Goal: Find specific page/section: Find specific page/section

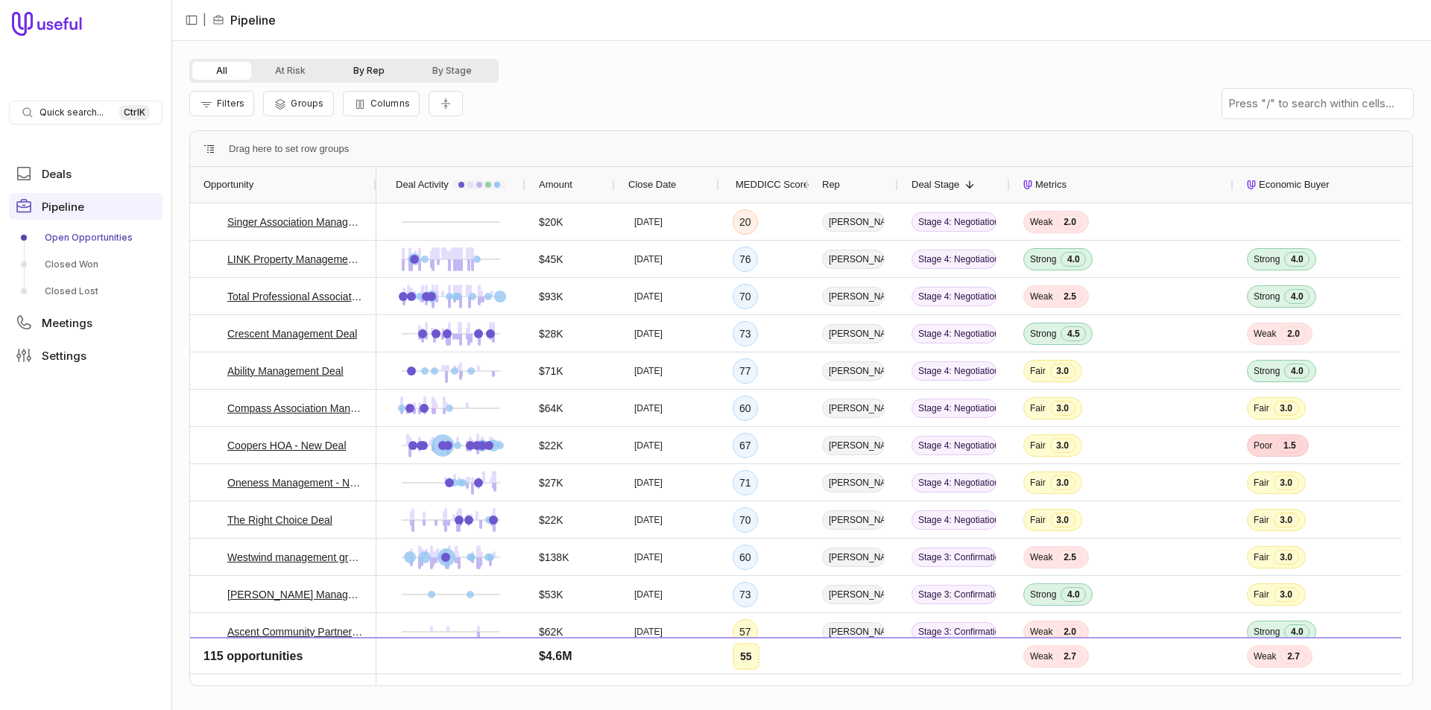
click at [351, 75] on button "By Rep" at bounding box center [368, 71] width 79 height 18
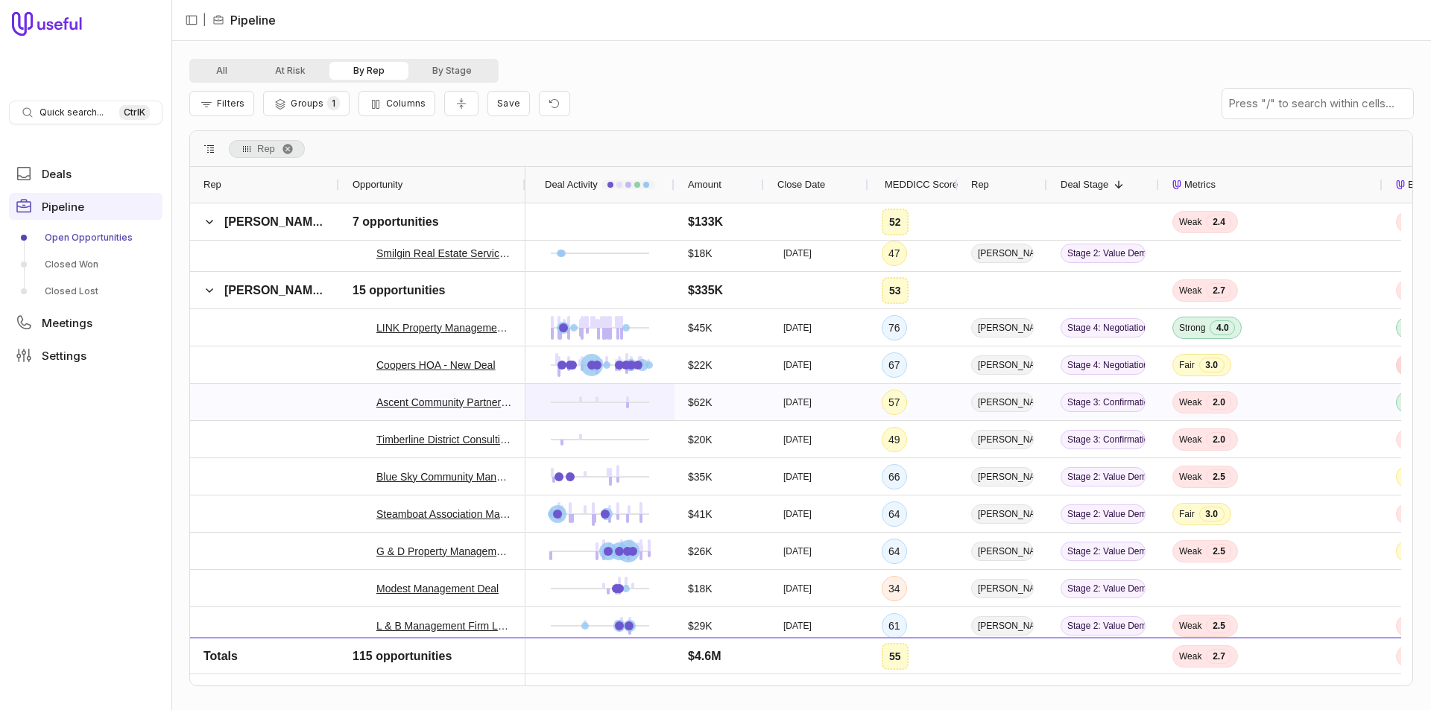
scroll to position [224, 0]
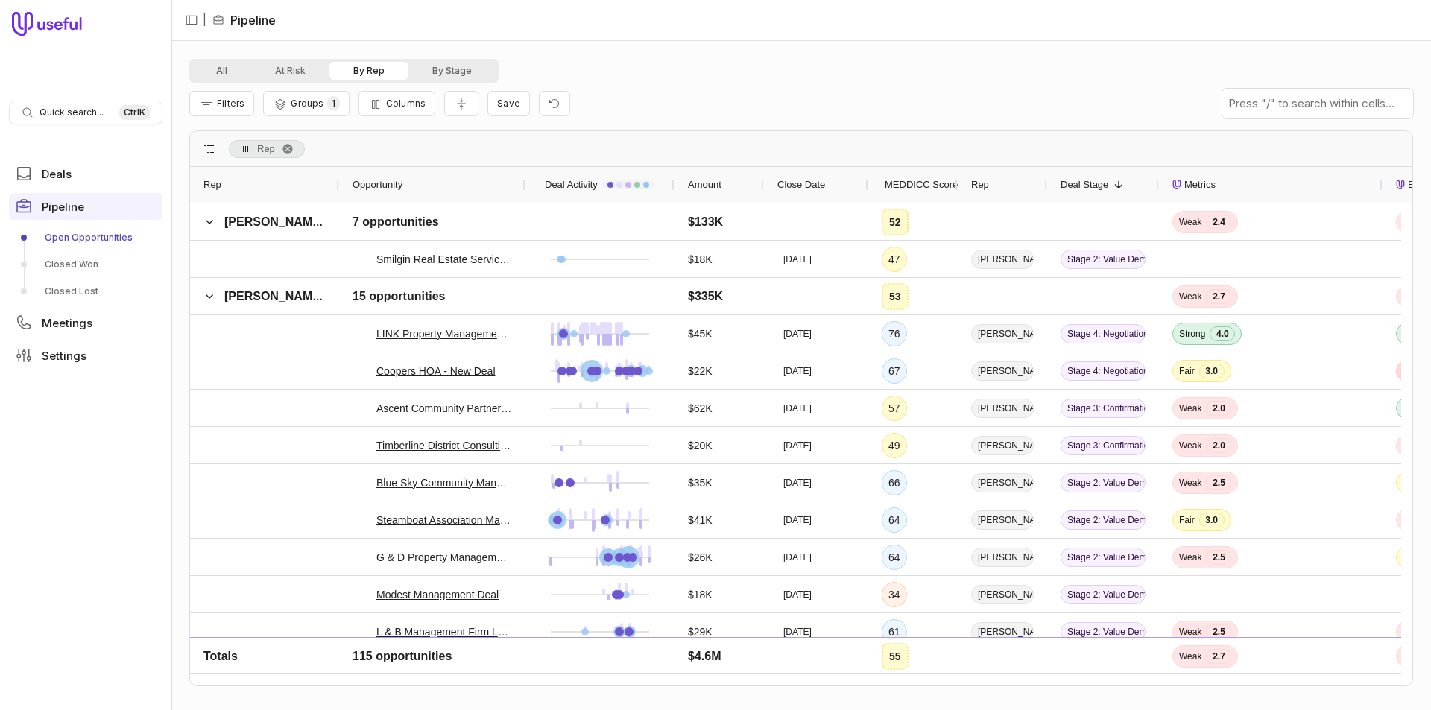
click at [894, 190] on span "MEDDICC Score" at bounding box center [921, 185] width 73 height 18
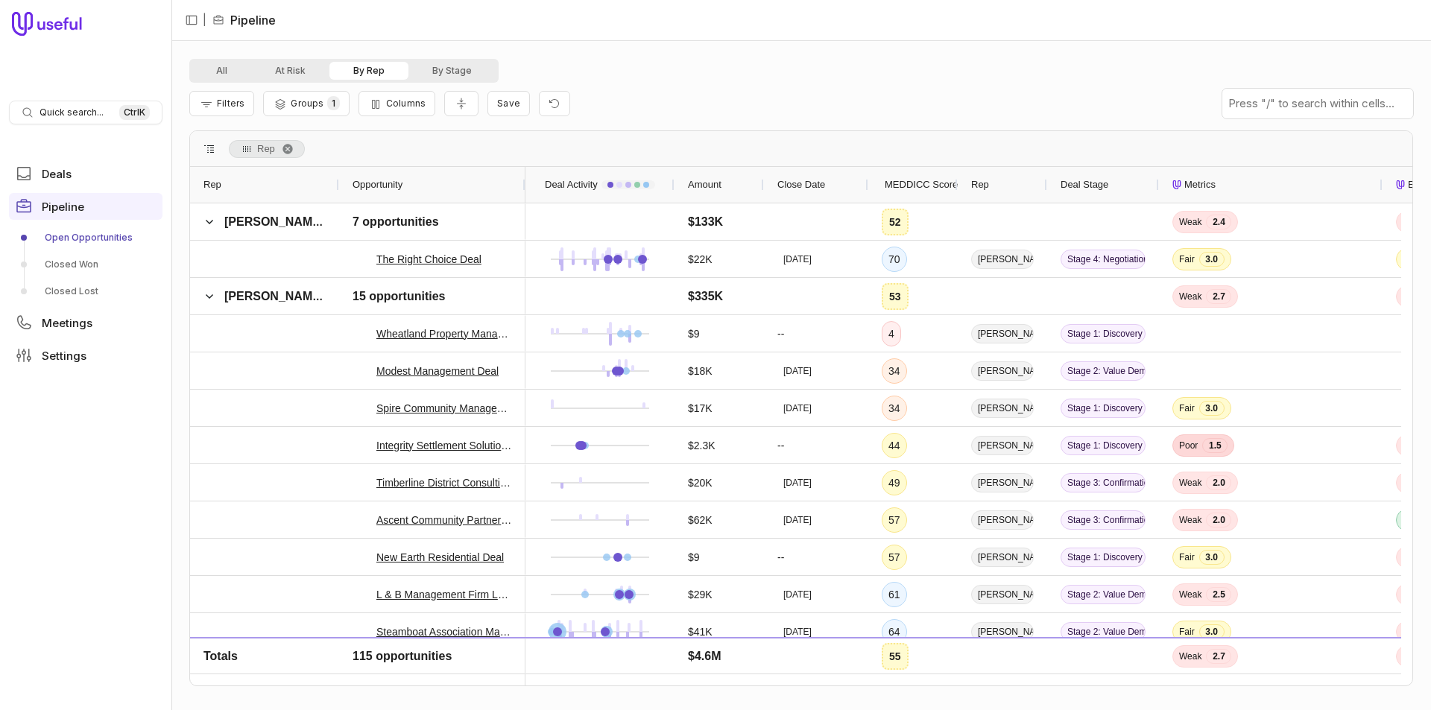
click at [894, 190] on span "MEDDICC Score" at bounding box center [921, 185] width 73 height 18
